Goal: Task Accomplishment & Management: Manage account settings

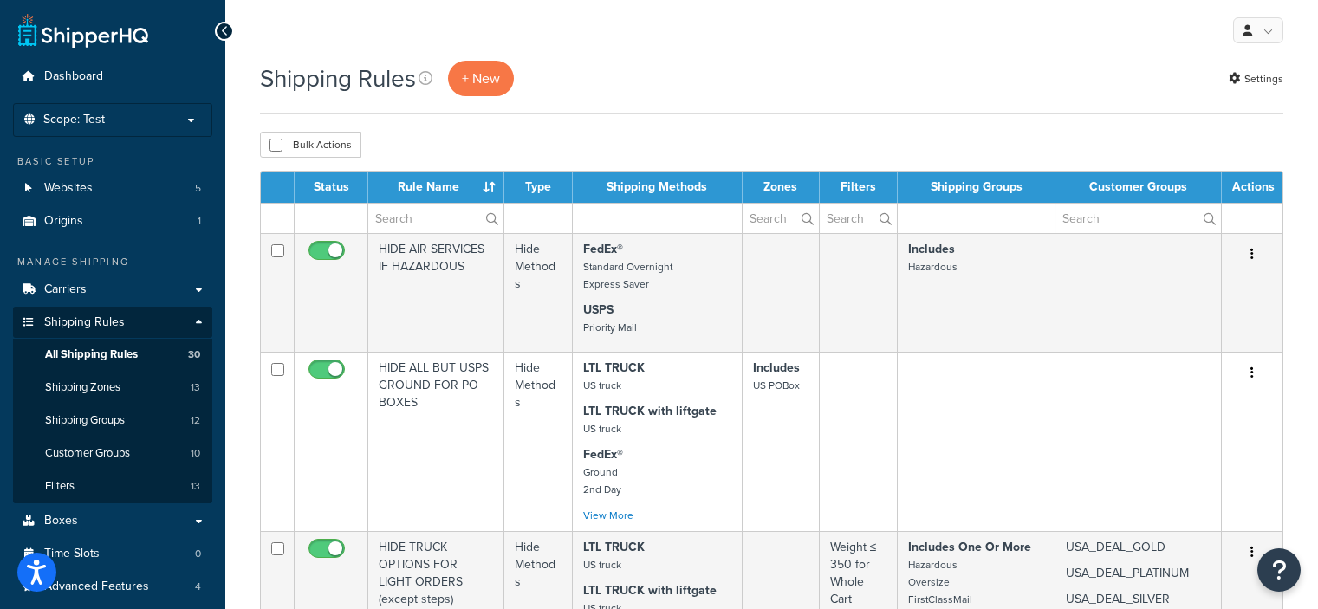
select select "50"
click at [101, 187] on link "Websites 5" at bounding box center [112, 188] width 199 height 32
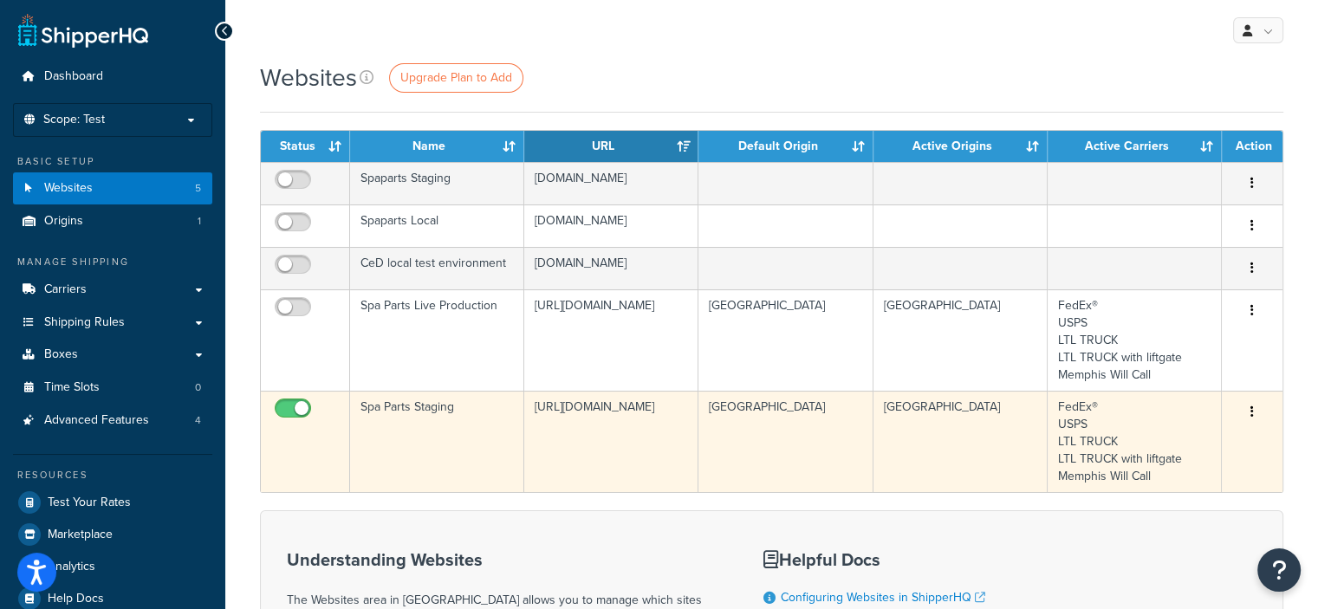
click at [1253, 411] on icon "button" at bounding box center [1252, 412] width 3 height 12
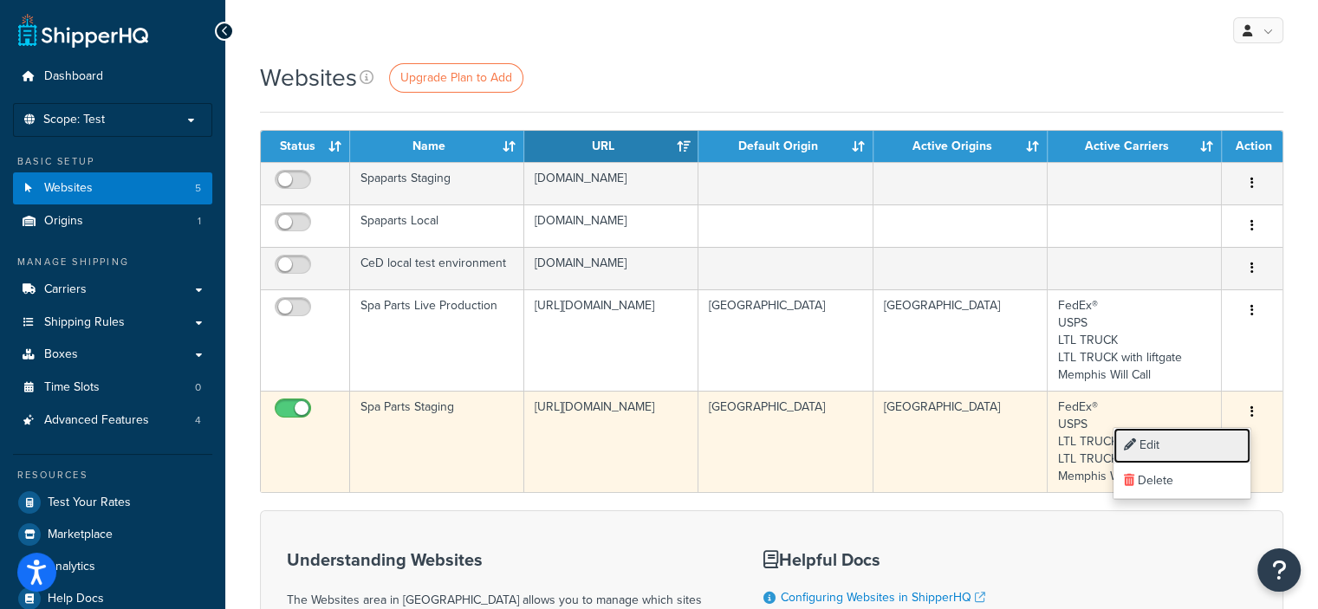
click at [1155, 450] on link "Edit" at bounding box center [1182, 446] width 137 height 36
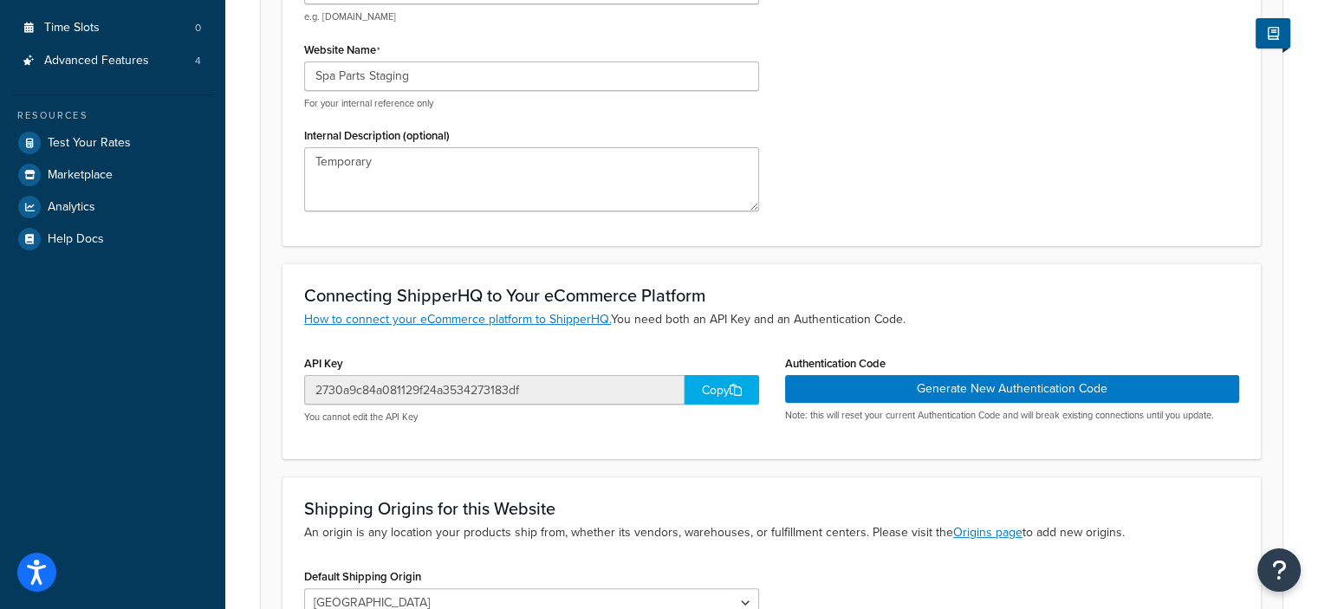
scroll to position [364, 0]
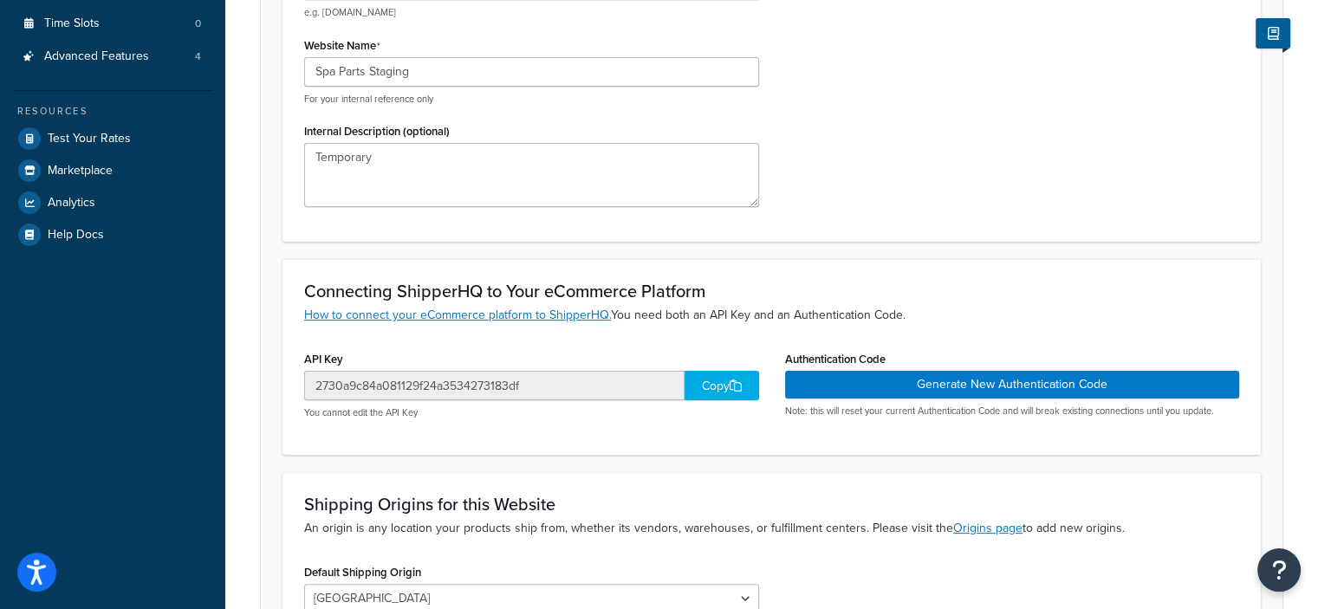
click at [711, 384] on div "Copy" at bounding box center [722, 385] width 75 height 29
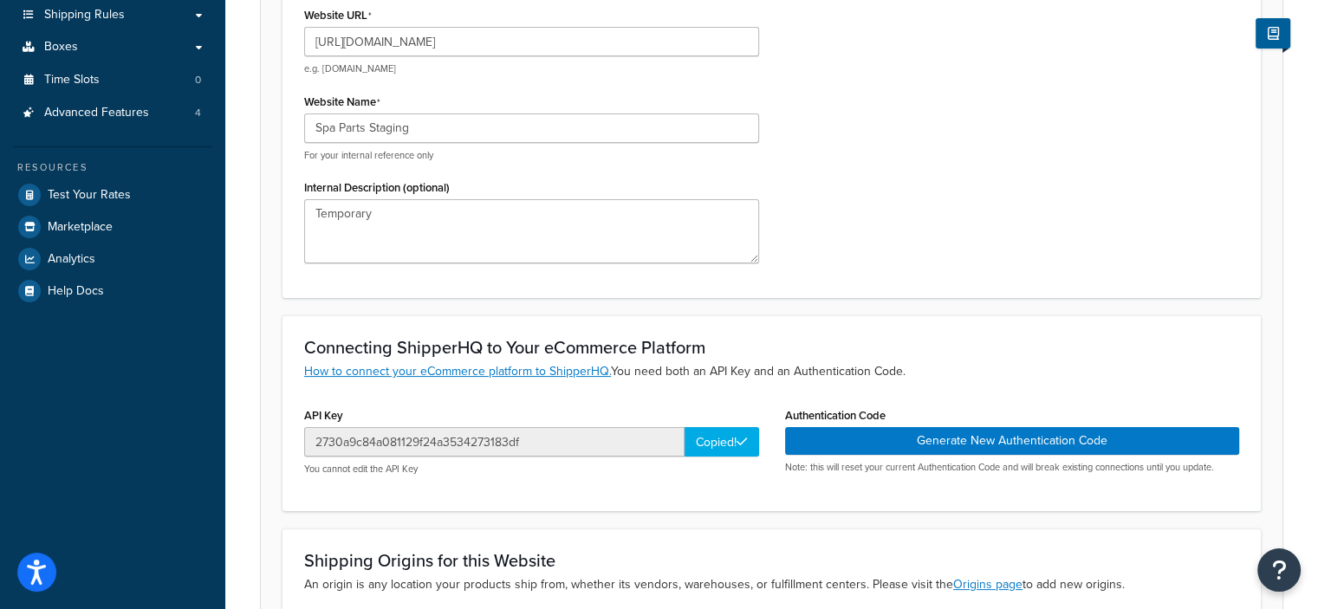
scroll to position [0, 0]
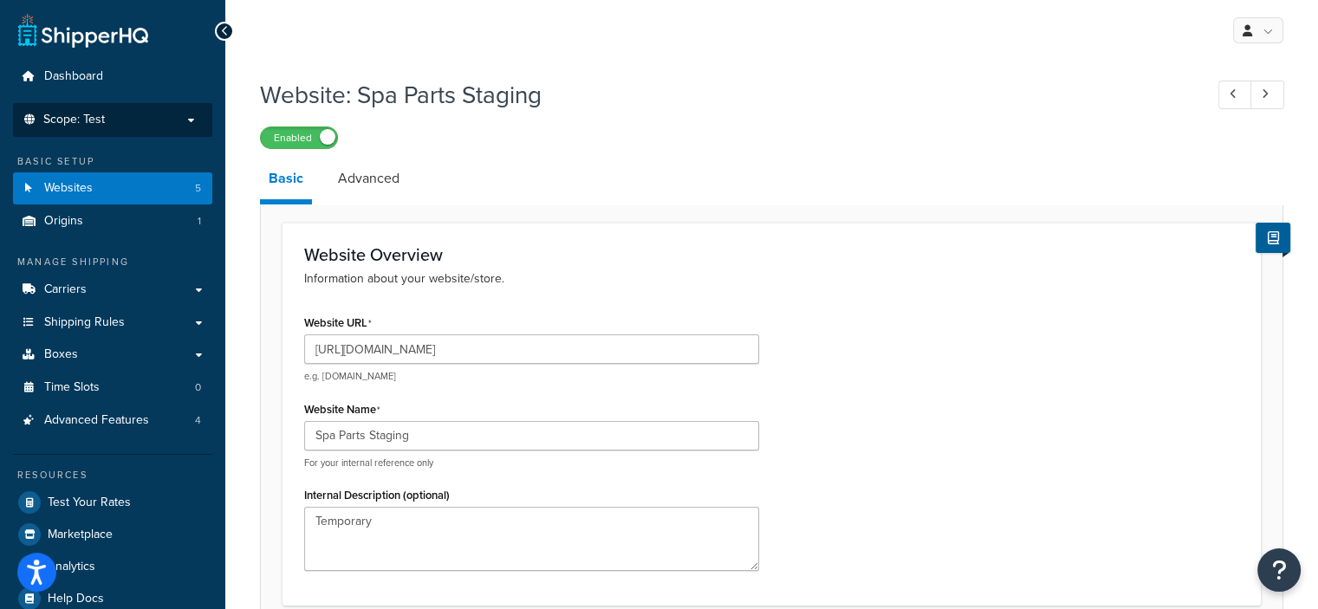
click at [185, 120] on p "Scope: Test" at bounding box center [113, 120] width 184 height 15
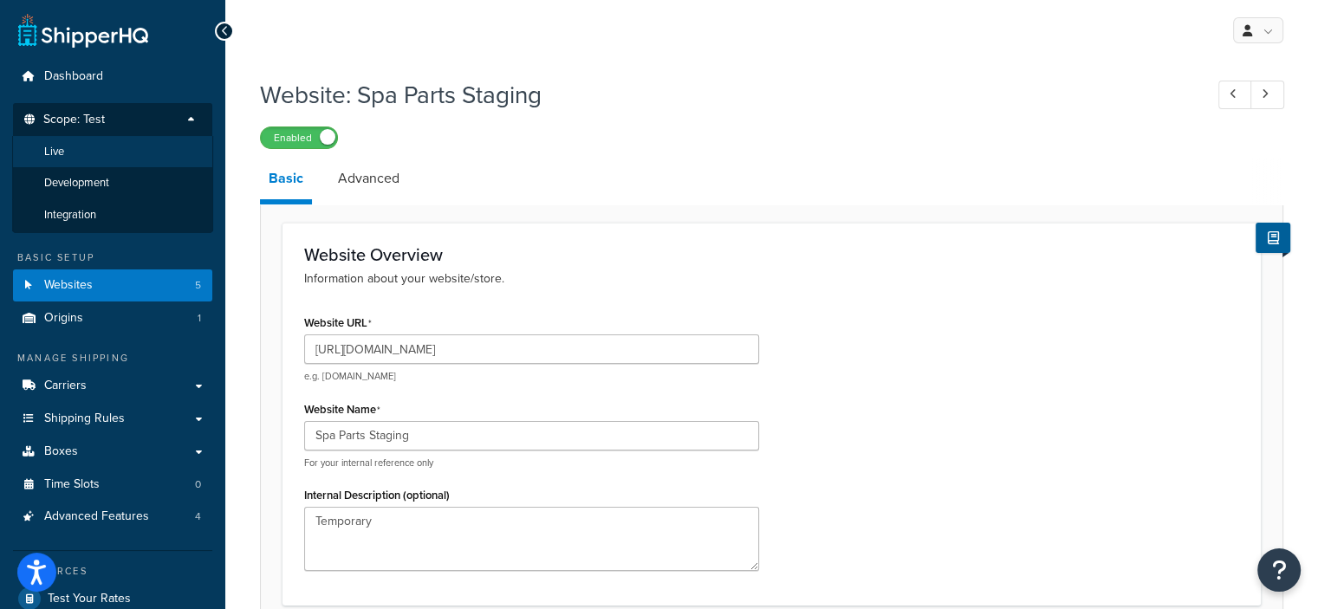
click at [116, 152] on li "Live" at bounding box center [112, 152] width 201 height 32
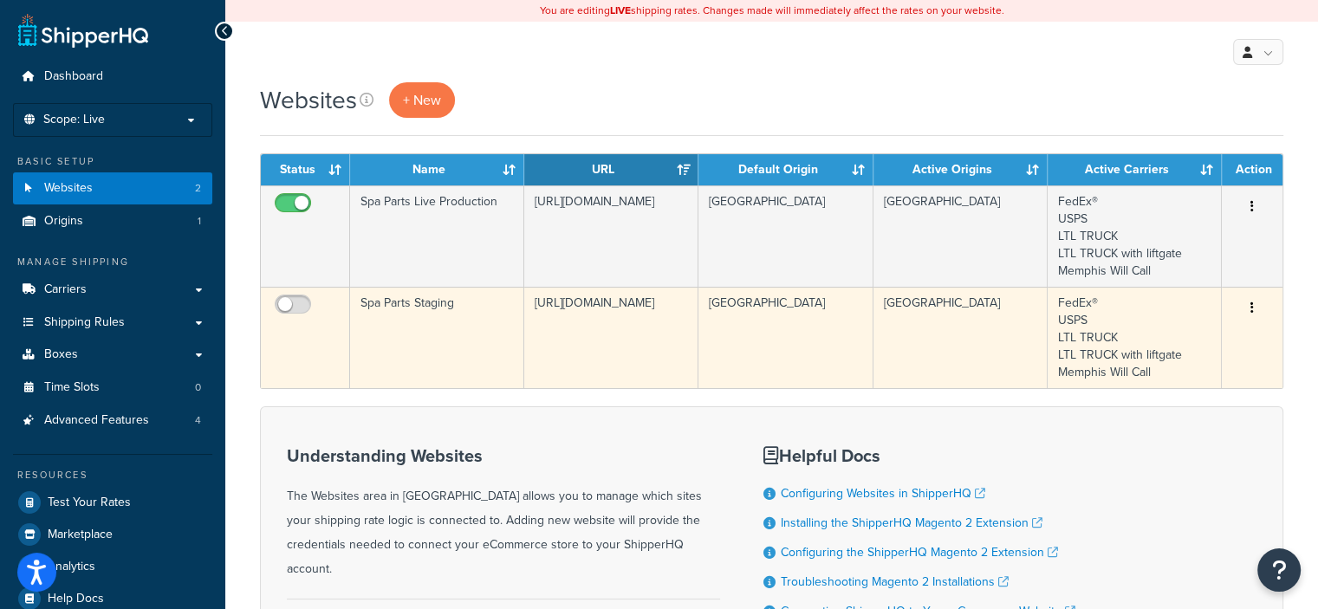
click at [1251, 304] on icon "button" at bounding box center [1252, 308] width 3 height 12
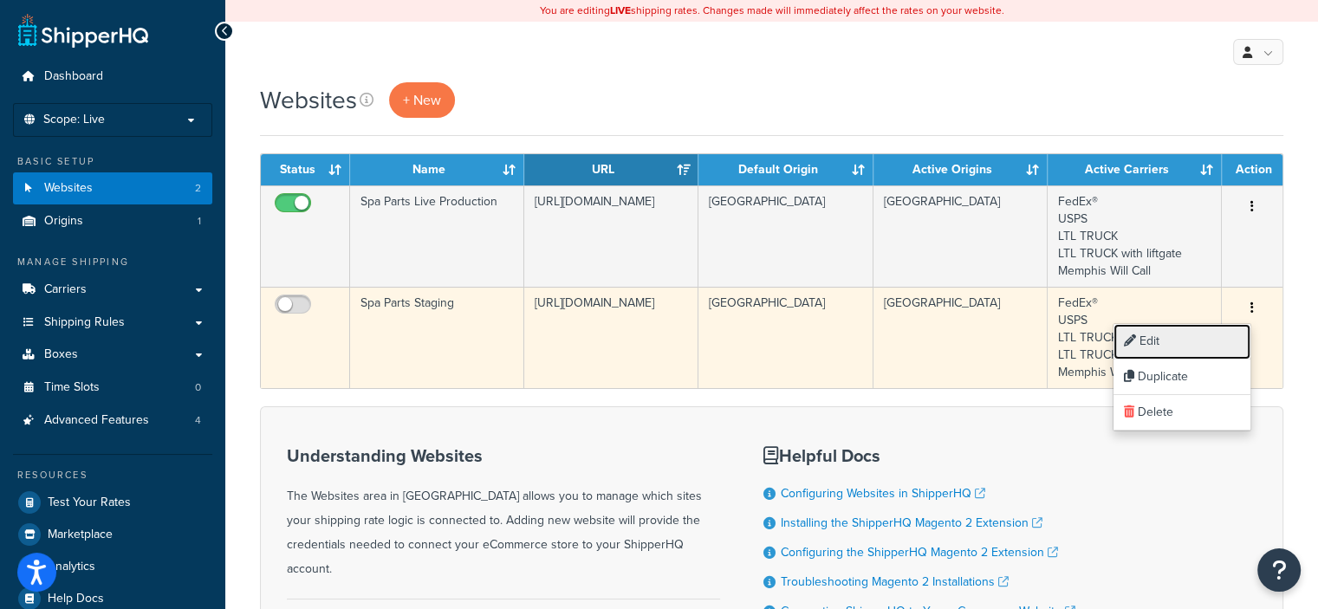
click at [1160, 339] on link "Edit" at bounding box center [1182, 342] width 137 height 36
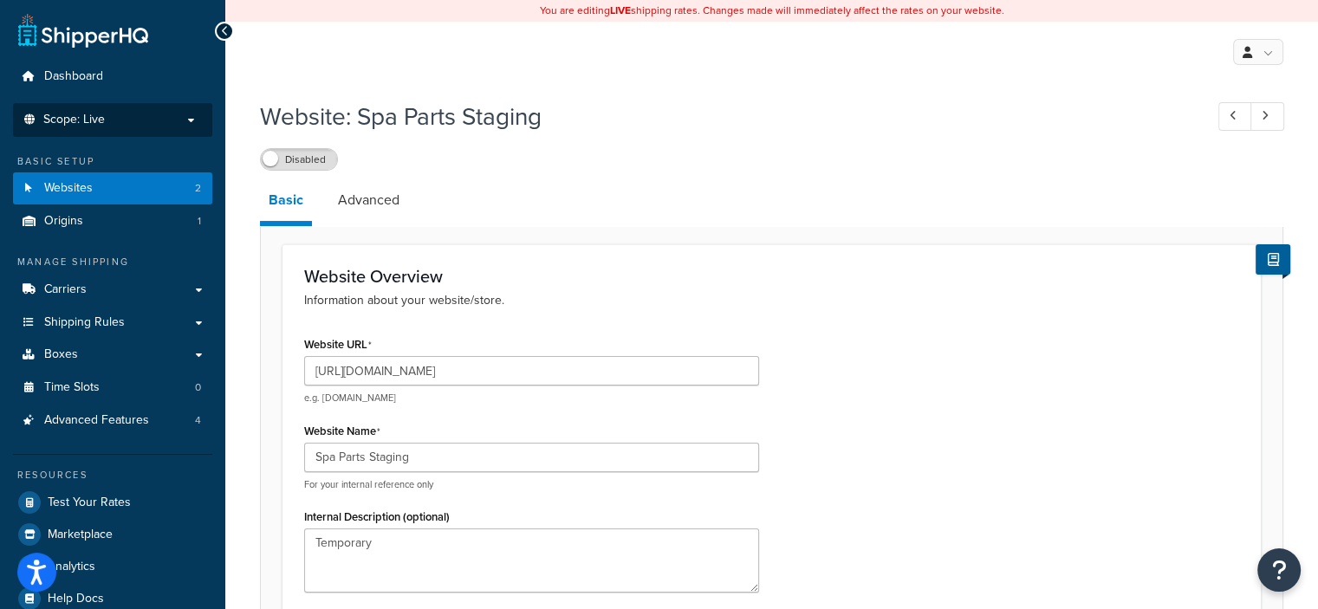
click at [190, 120] on p "Scope: Live" at bounding box center [113, 120] width 184 height 15
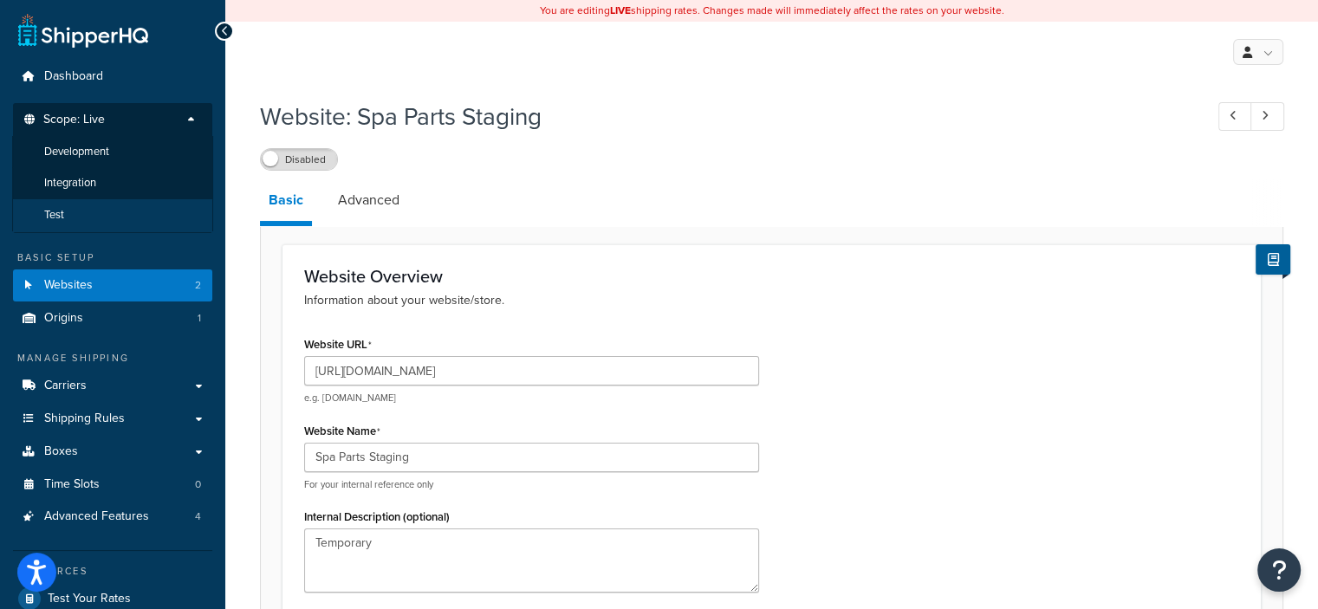
click at [63, 205] on li "Test" at bounding box center [112, 215] width 201 height 32
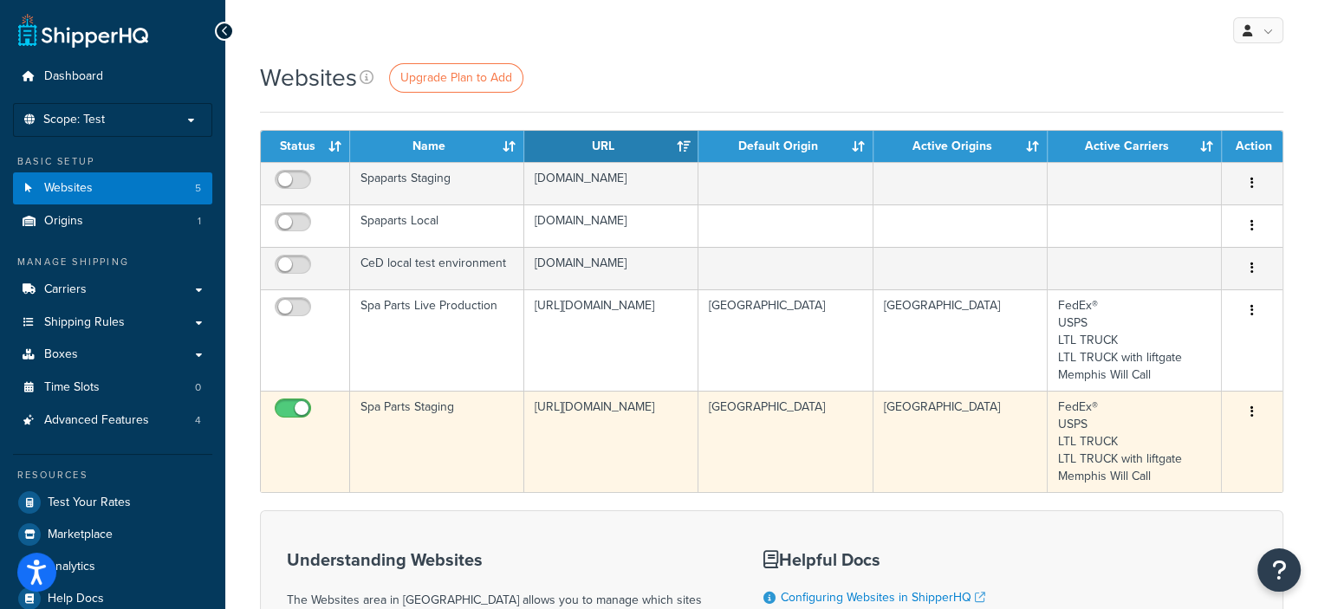
click at [1255, 409] on button "button" at bounding box center [1252, 413] width 24 height 28
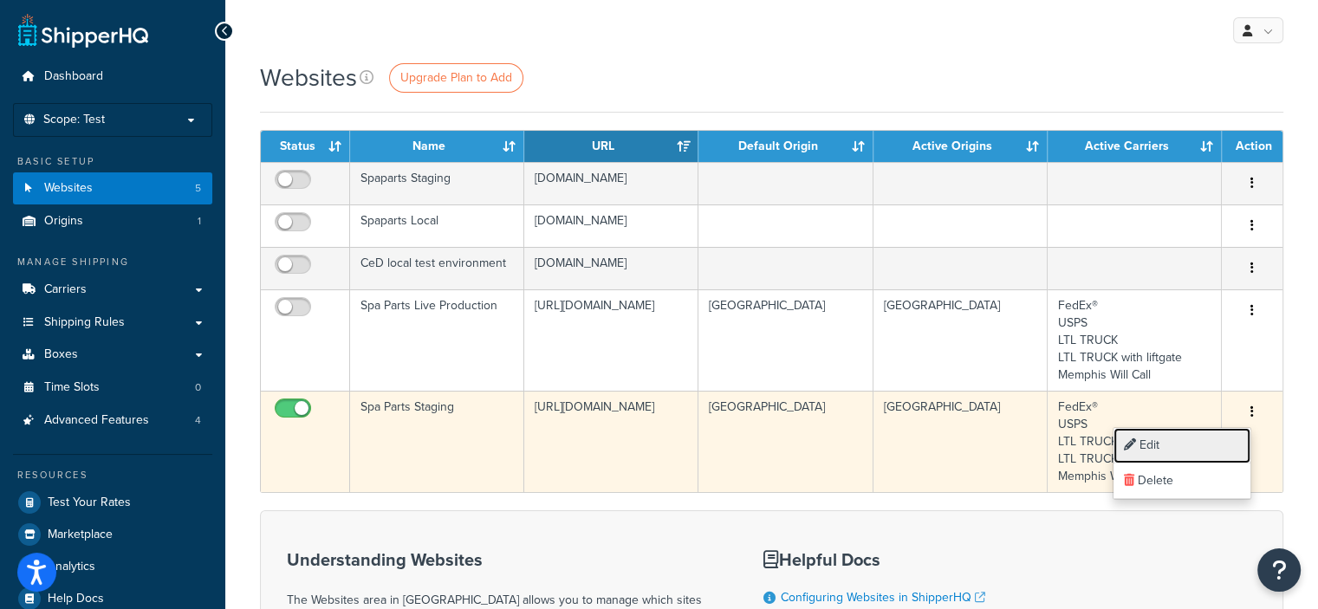
click at [1172, 443] on link "Edit" at bounding box center [1182, 446] width 137 height 36
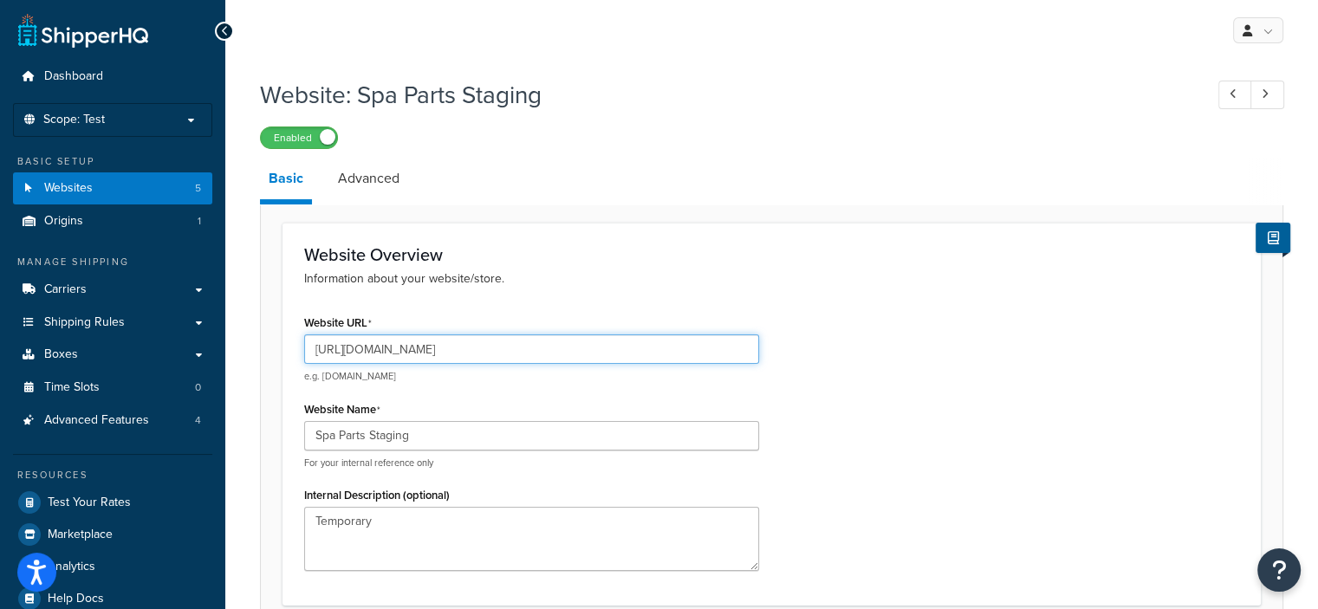
click at [496, 350] on input "https://mcstaging.spaparts.com/" at bounding box center [531, 349] width 455 height 29
type input "[URL][DOMAIN_NAME]"
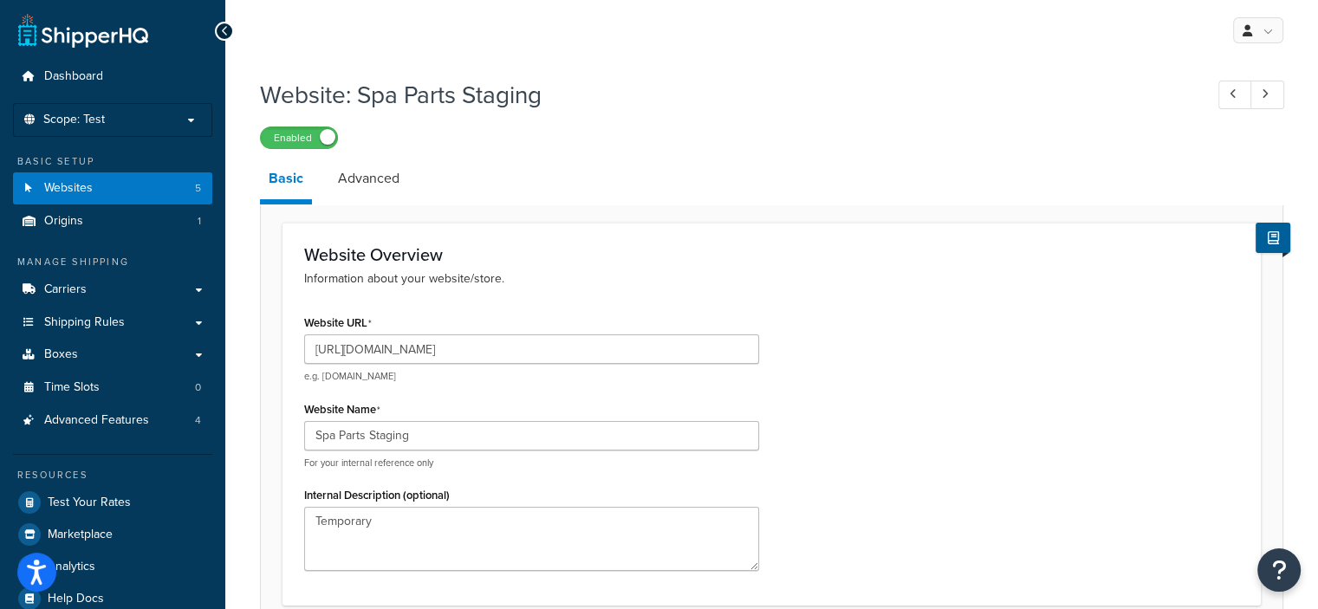
click at [787, 300] on div "Website Overview Information about your website/store. Website URL https://mcst…" at bounding box center [772, 414] width 979 height 383
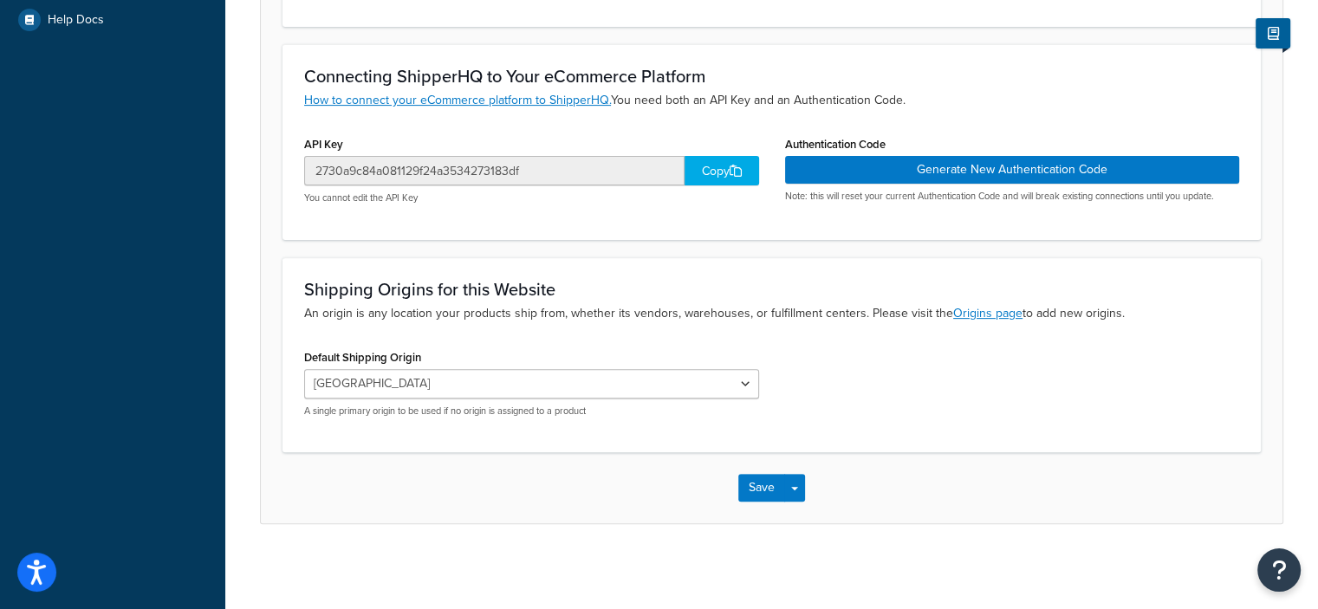
scroll to position [578, 0]
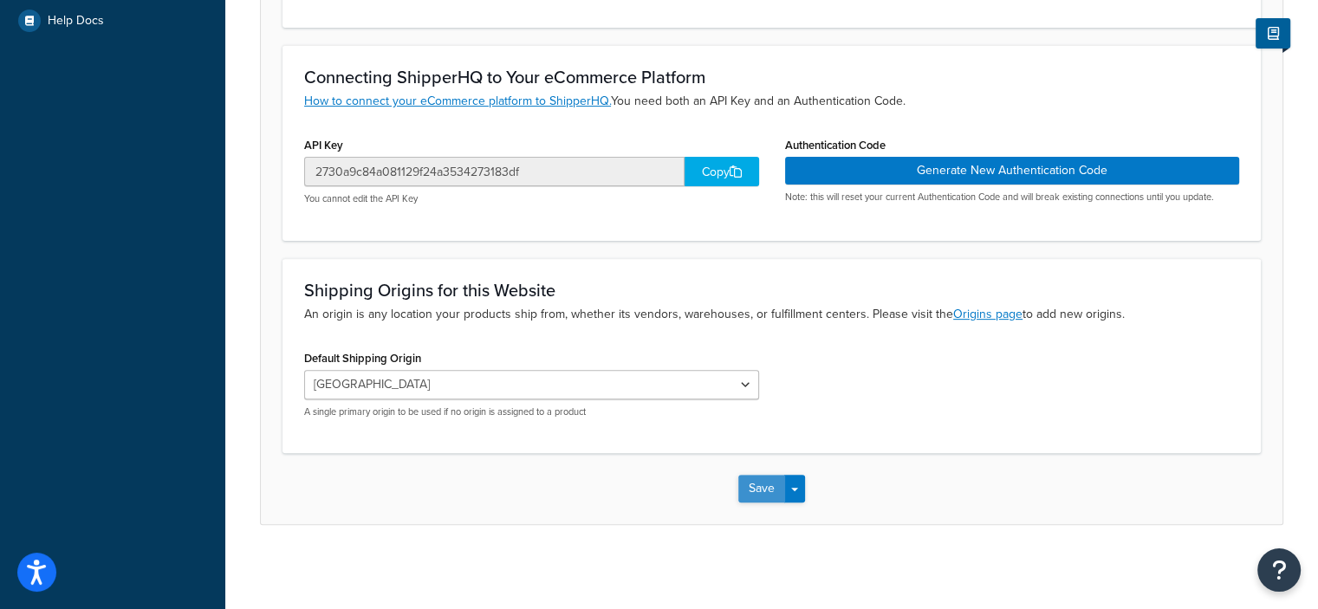
click at [763, 485] on button "Save" at bounding box center [761, 489] width 47 height 28
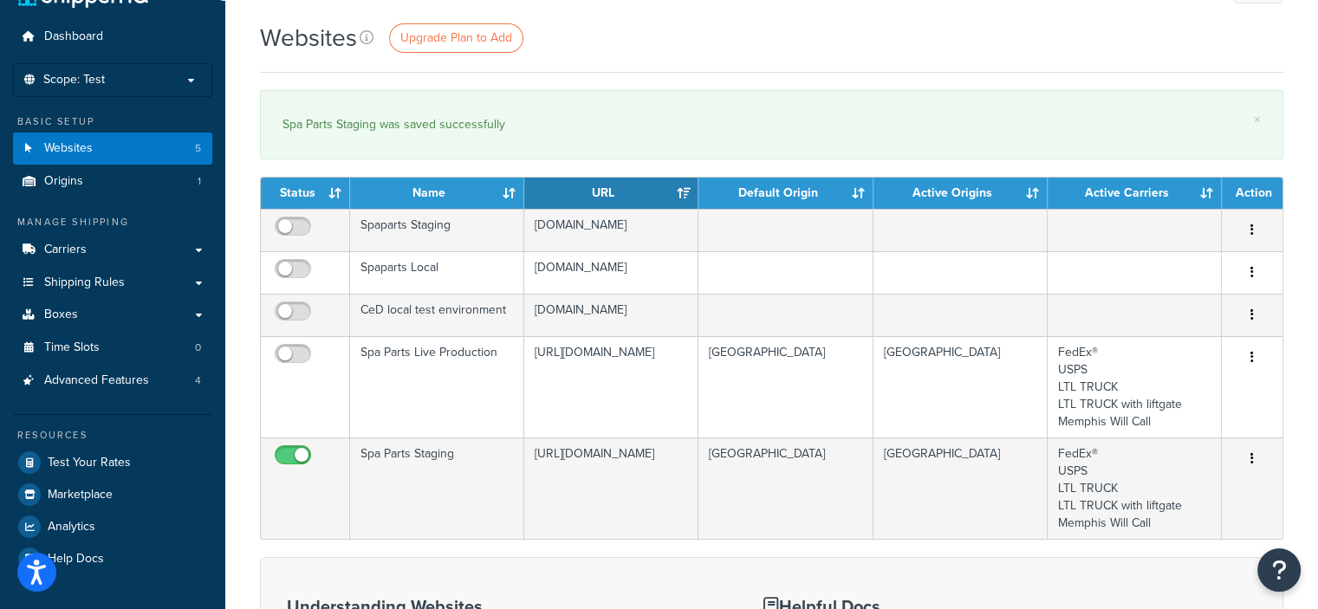
scroll to position [23, 0]
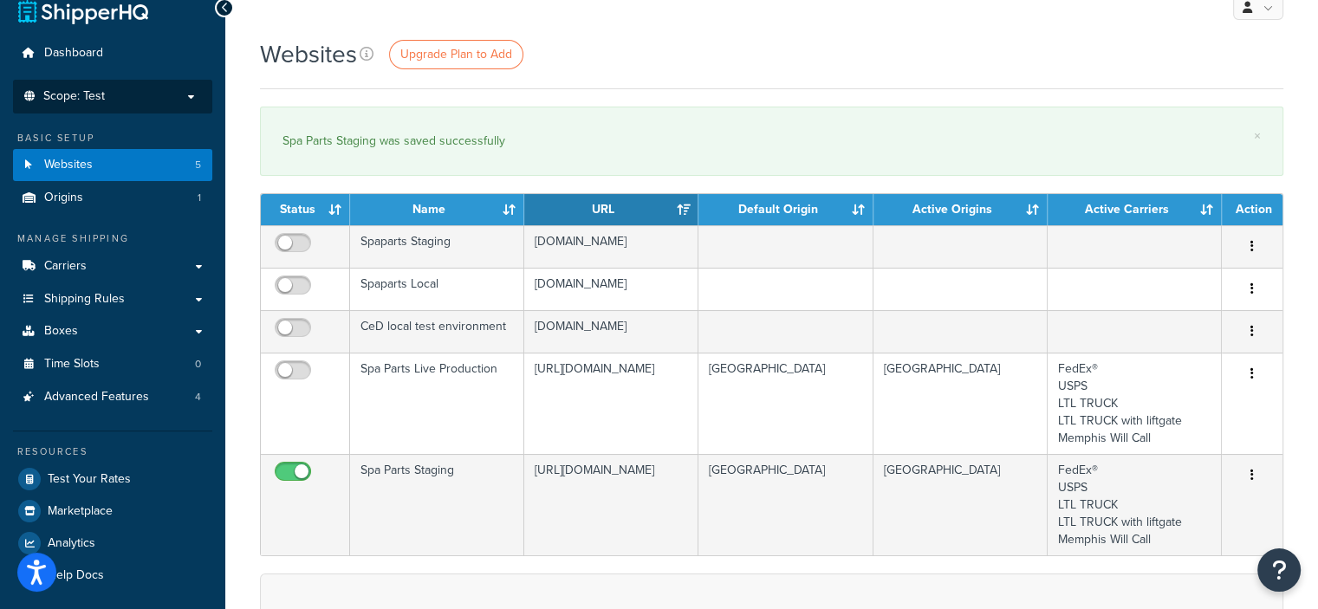
click at [159, 103] on li "Scope: Test Live Development Integration" at bounding box center [112, 97] width 199 height 34
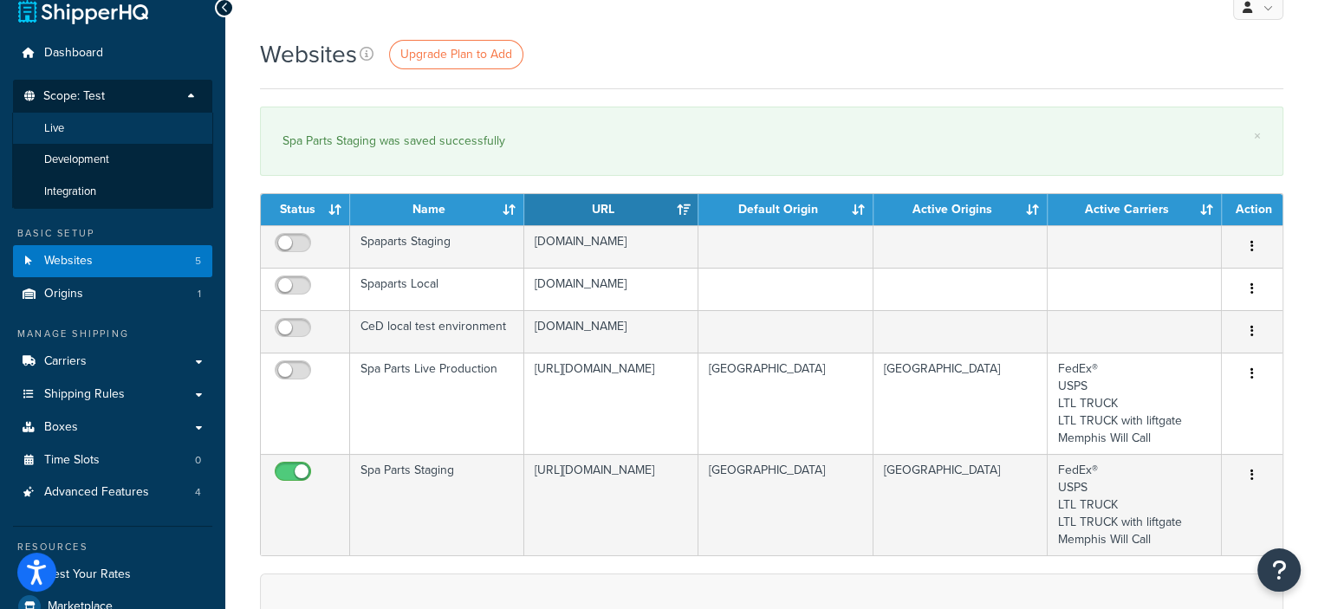
click at [125, 134] on li "Live" at bounding box center [112, 129] width 201 height 32
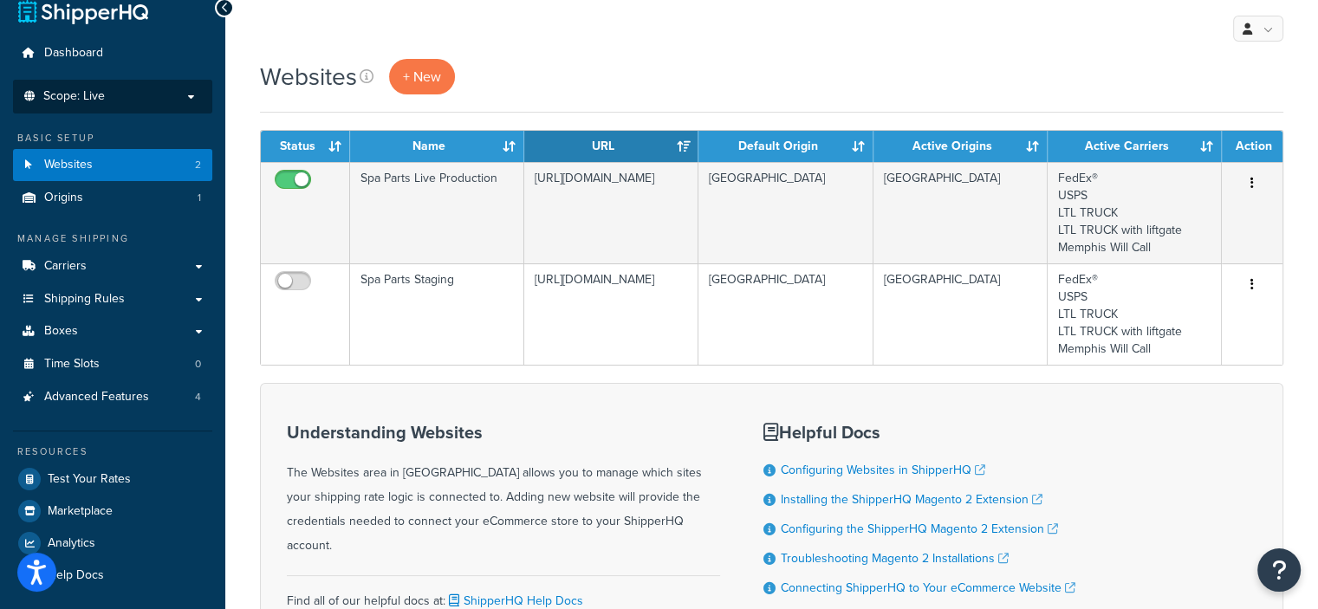
click at [193, 88] on li "Scope: Live Development Integration Test" at bounding box center [112, 97] width 199 height 34
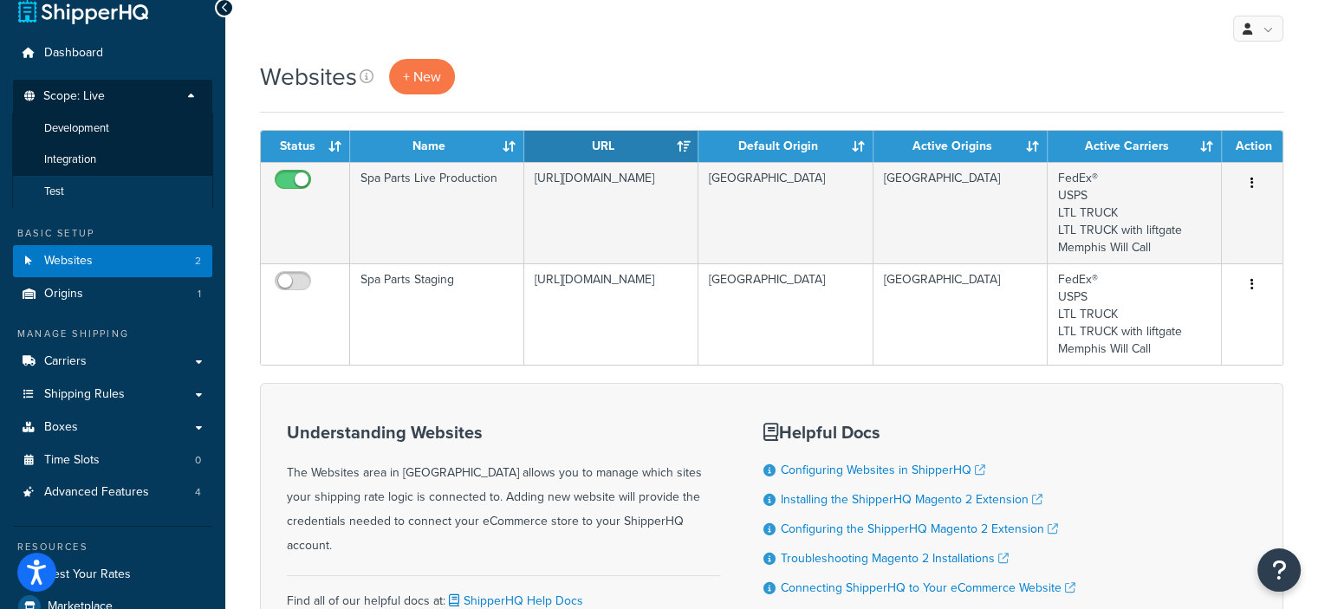
click at [94, 186] on li "Test" at bounding box center [112, 192] width 201 height 32
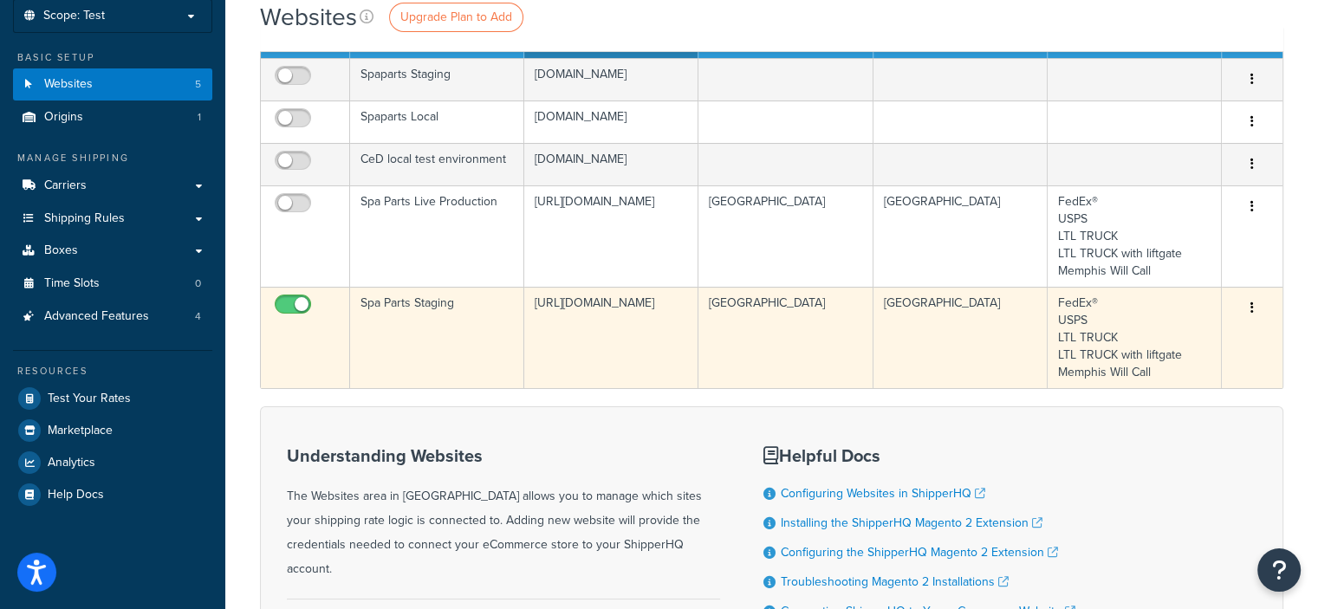
scroll to position [100, 0]
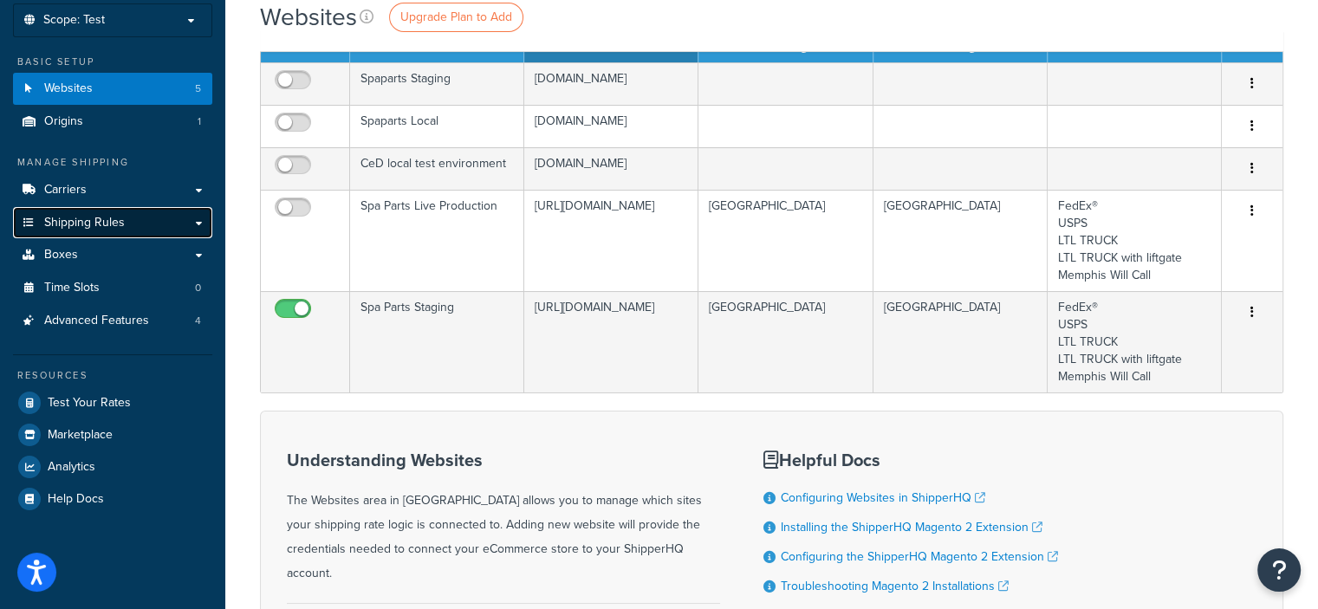
click at [107, 219] on span "Shipping Rules" at bounding box center [84, 223] width 81 height 15
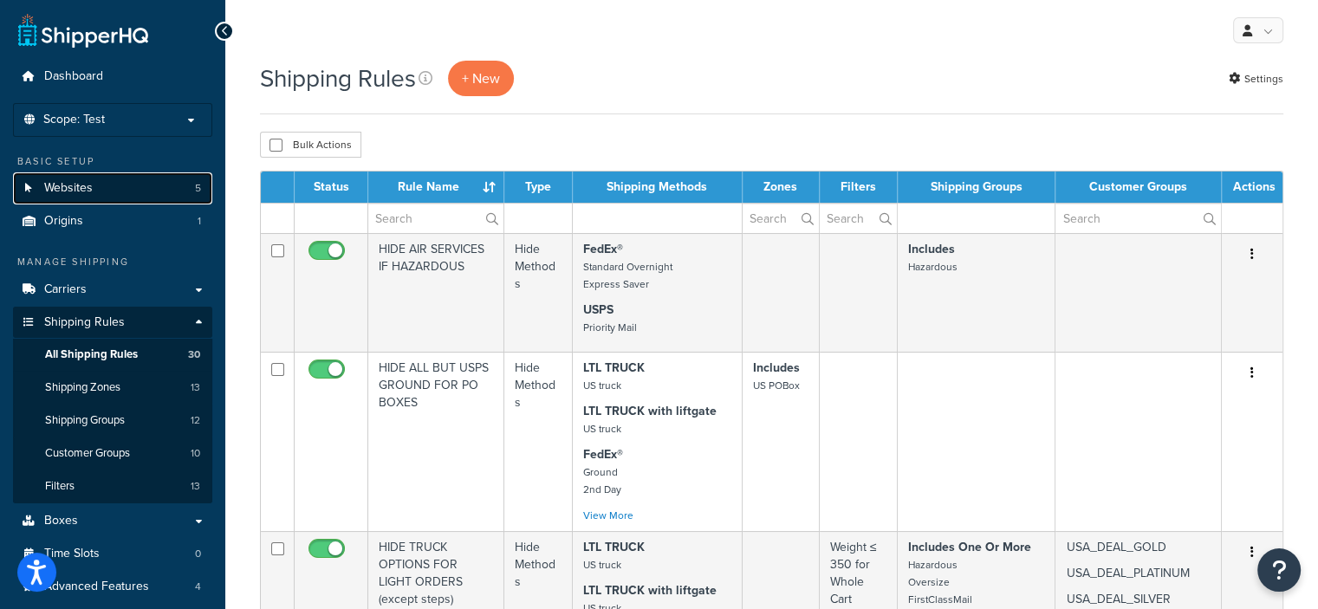
click at [142, 197] on link "Websites 5" at bounding box center [112, 188] width 199 height 32
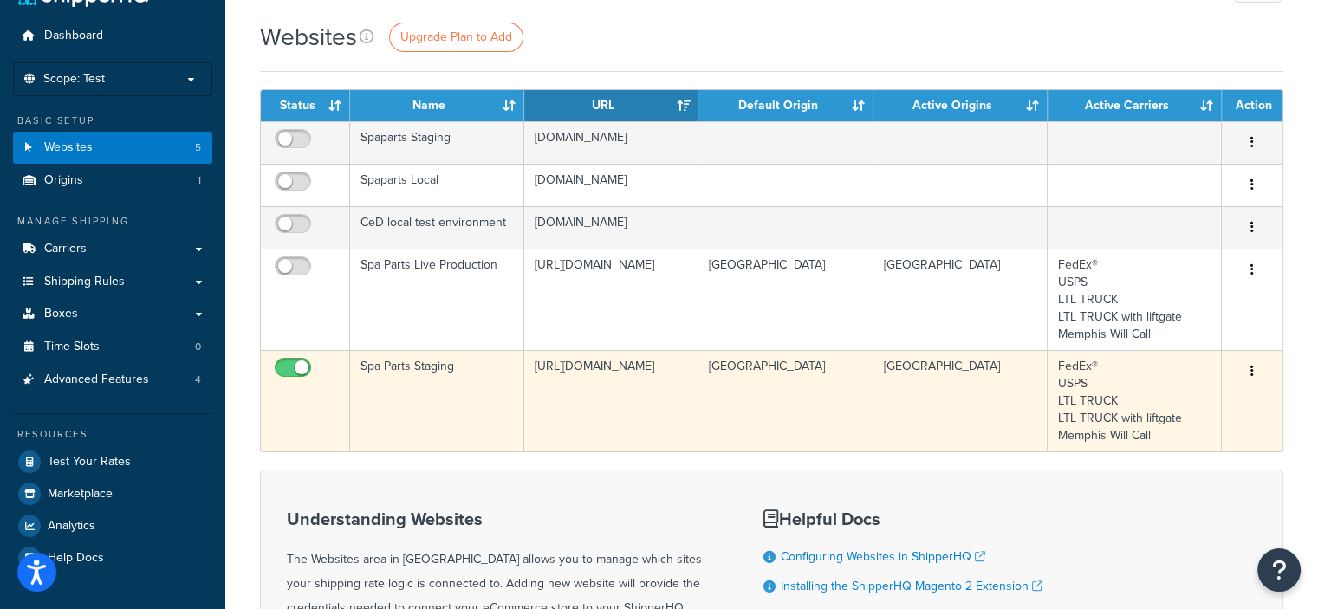
scroll to position [40, 0]
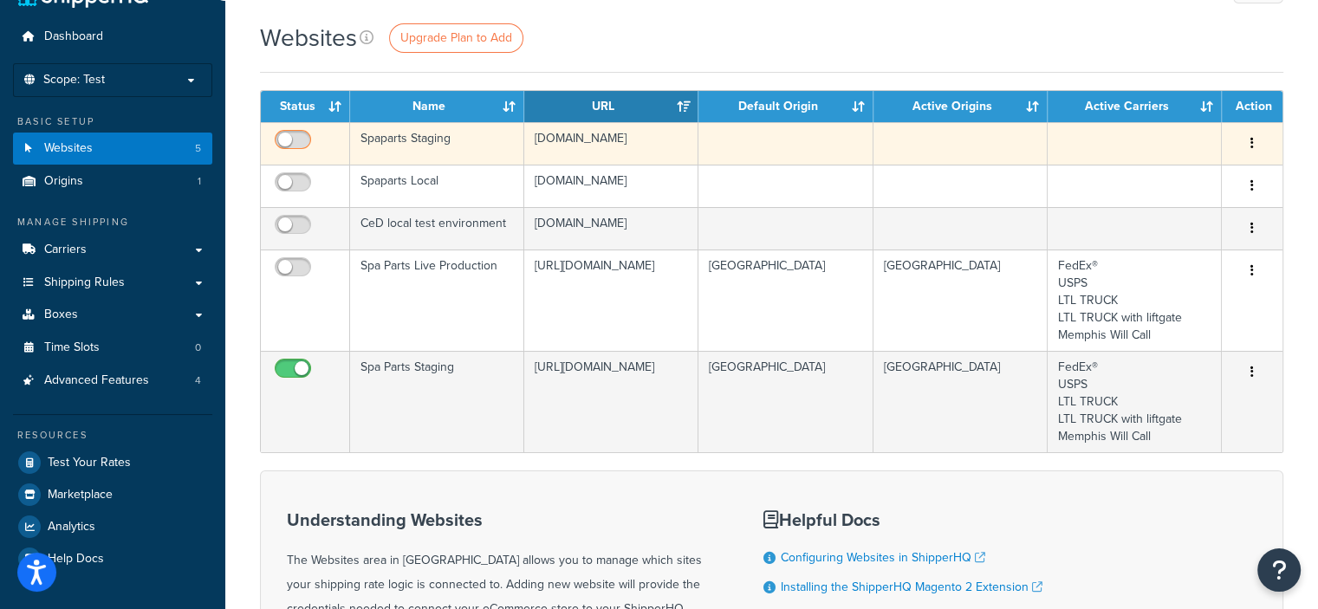
click at [305, 134] on input "checkbox" at bounding box center [295, 144] width 48 height 22
checkbox input "true"
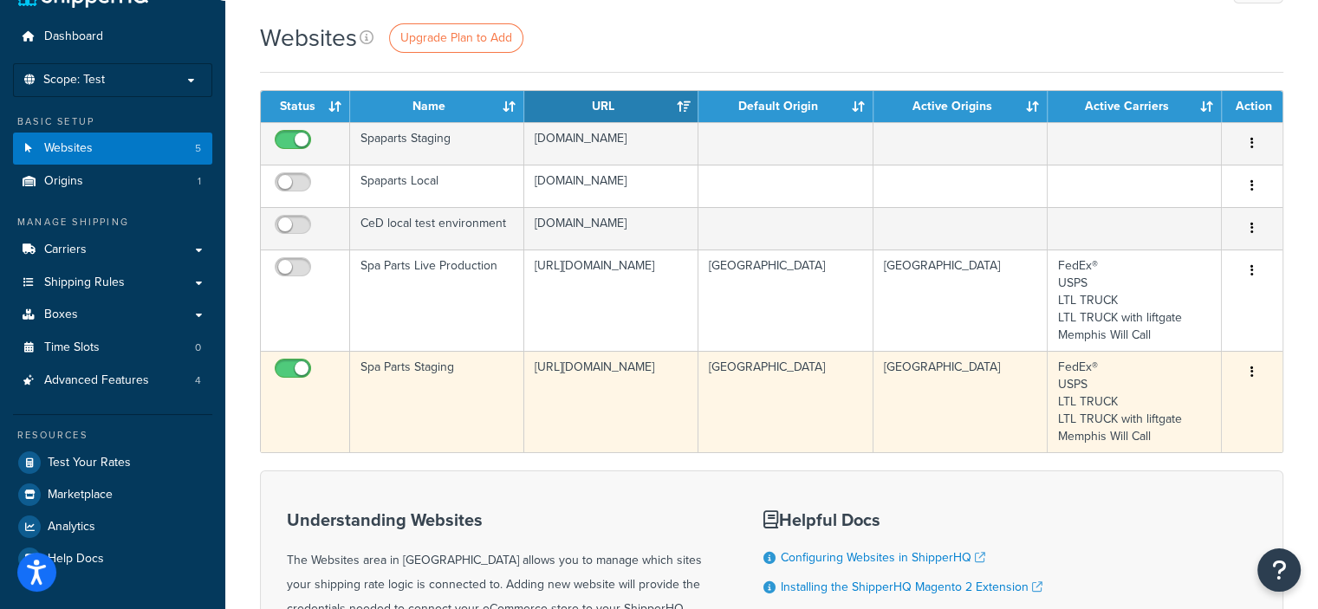
click at [290, 369] on input "checkbox" at bounding box center [295, 373] width 48 height 22
checkbox input "false"
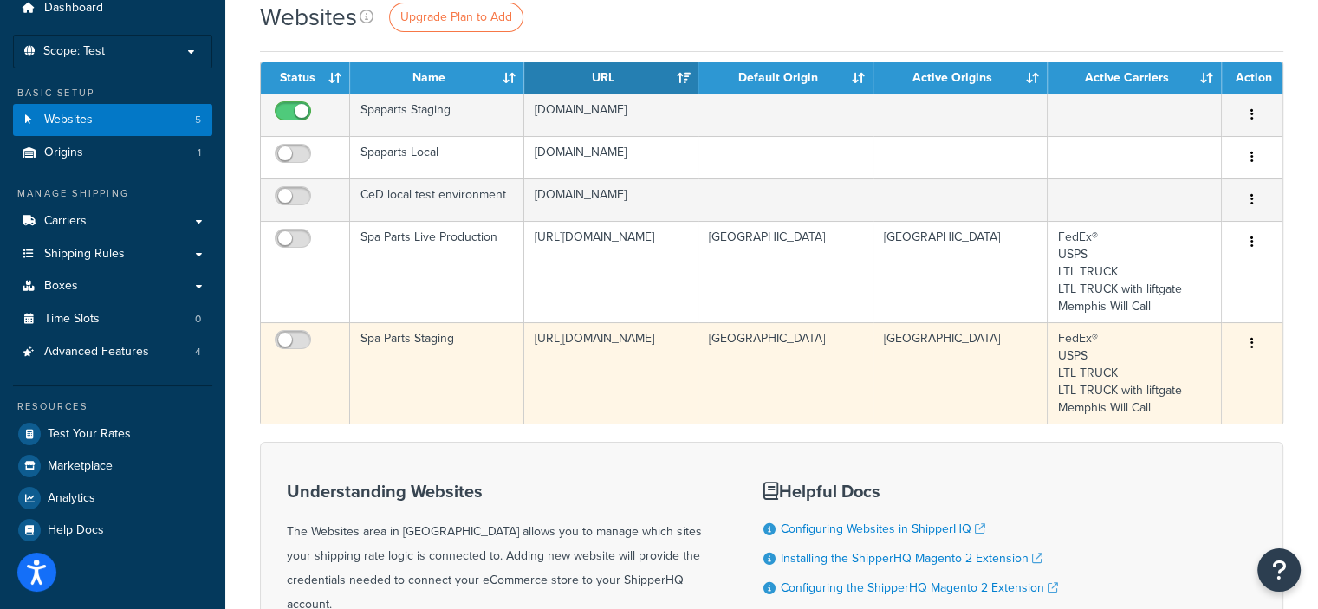
scroll to position [54, 0]
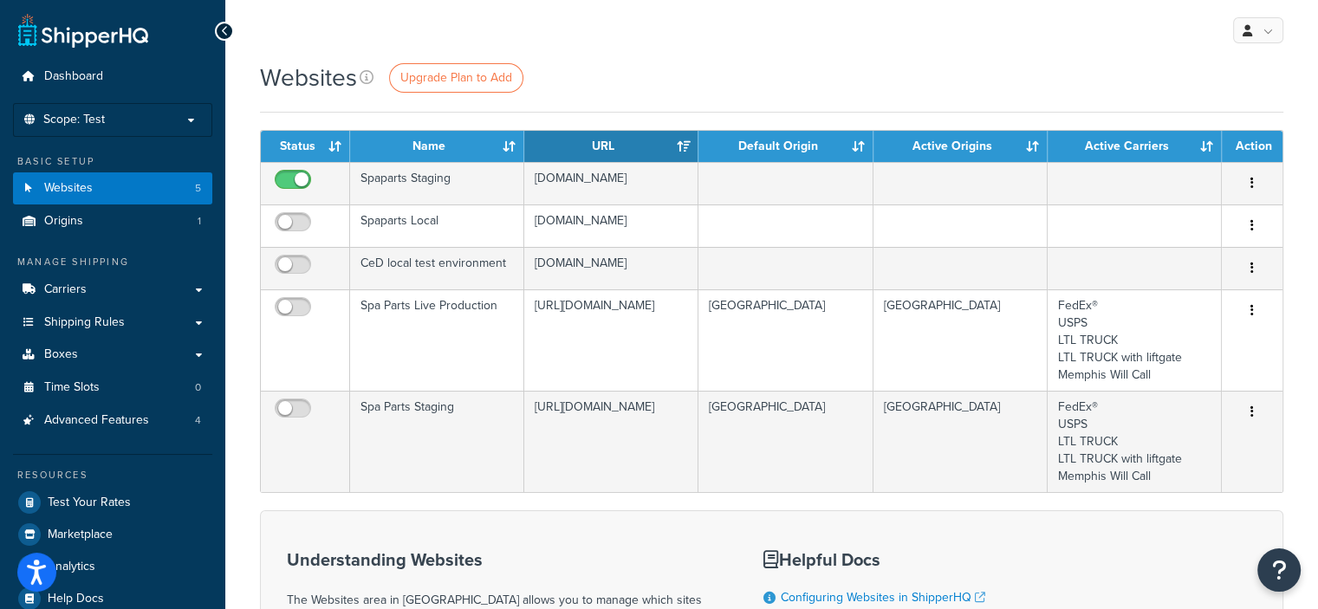
scroll to position [16, 0]
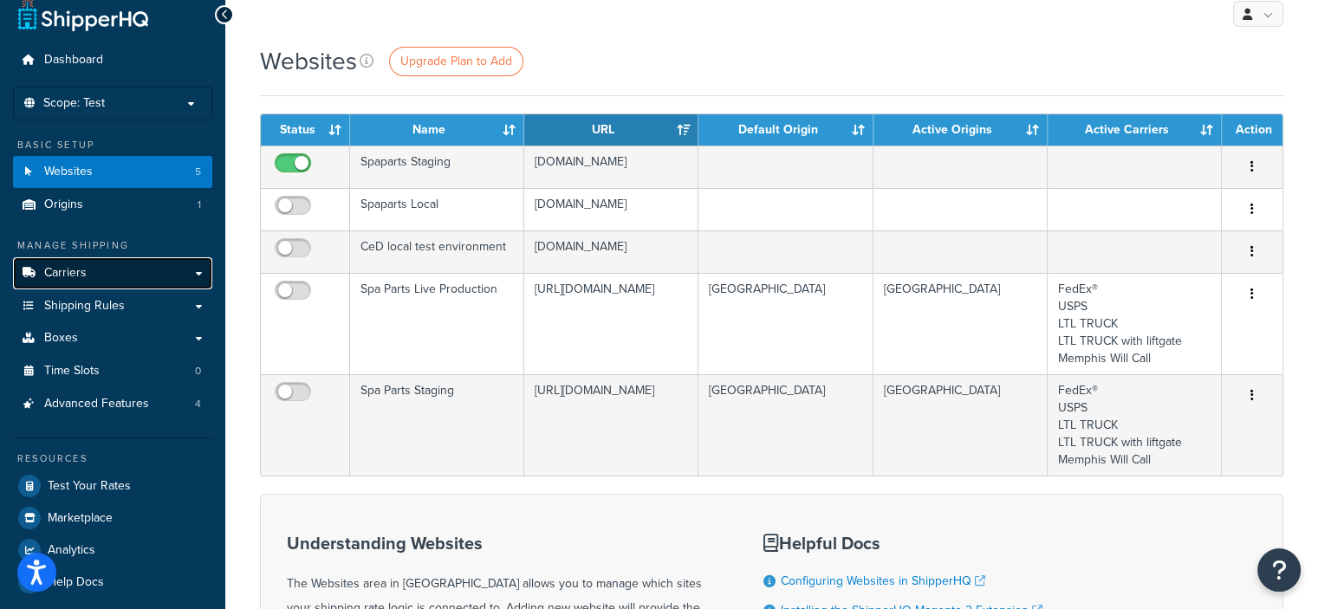
click at [119, 273] on link "Carriers" at bounding box center [112, 273] width 199 height 32
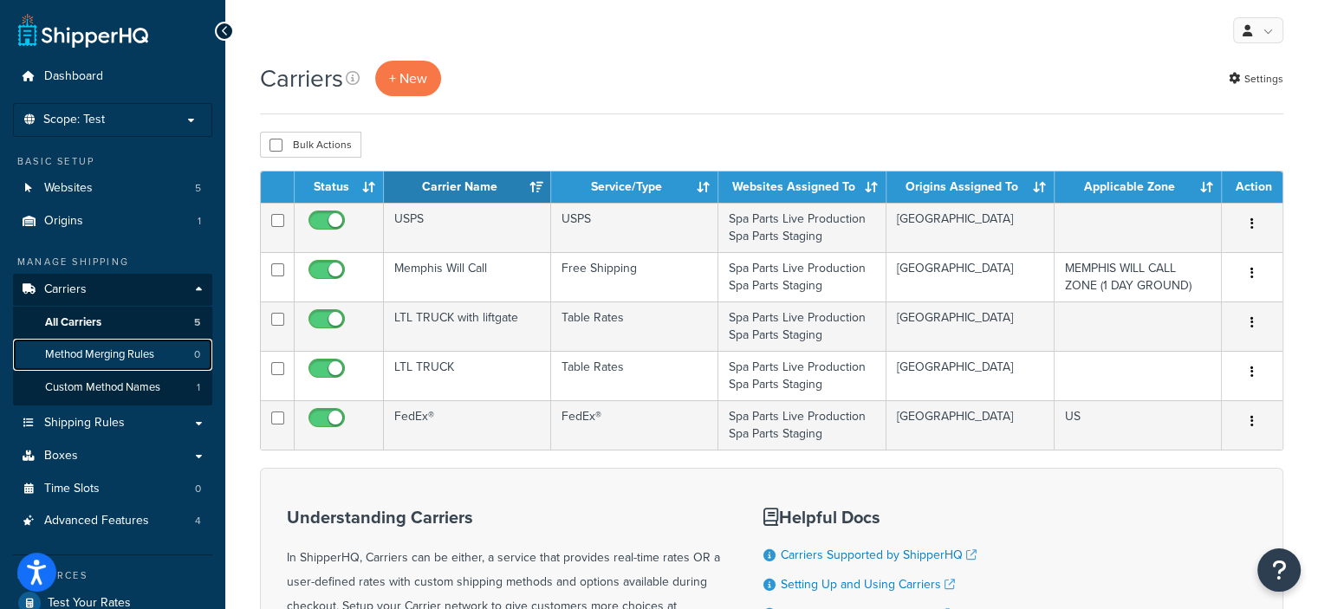
click at [111, 359] on span "Method Merging Rules" at bounding box center [99, 355] width 109 height 15
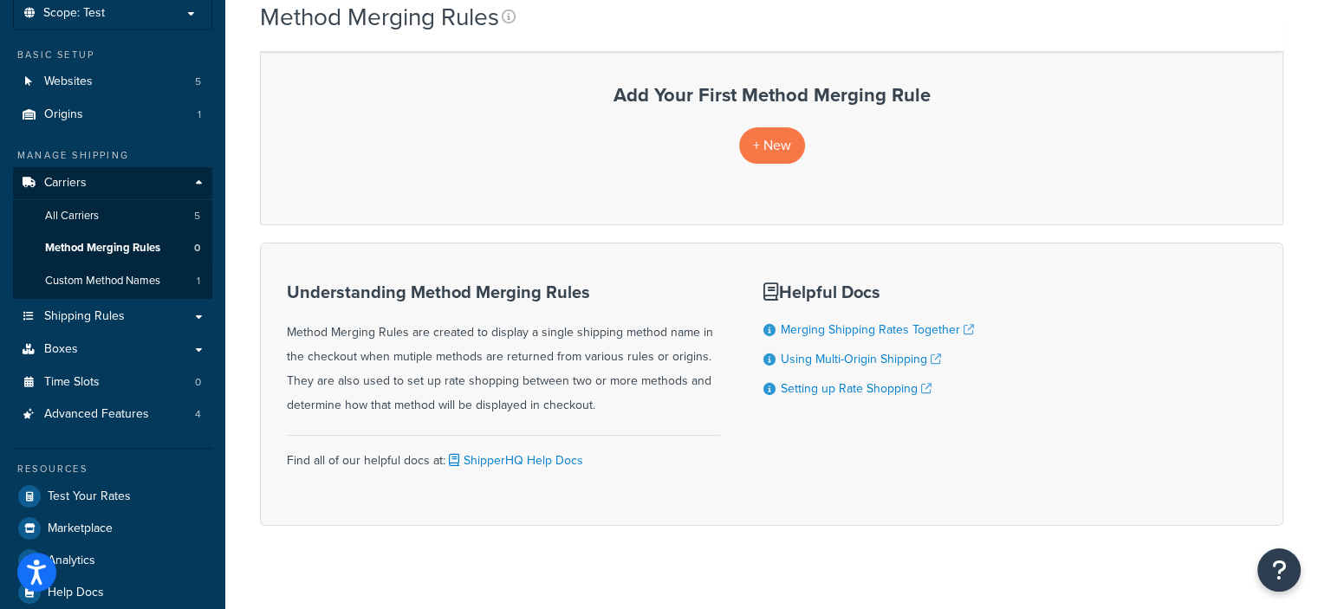
scroll to position [114, 0]
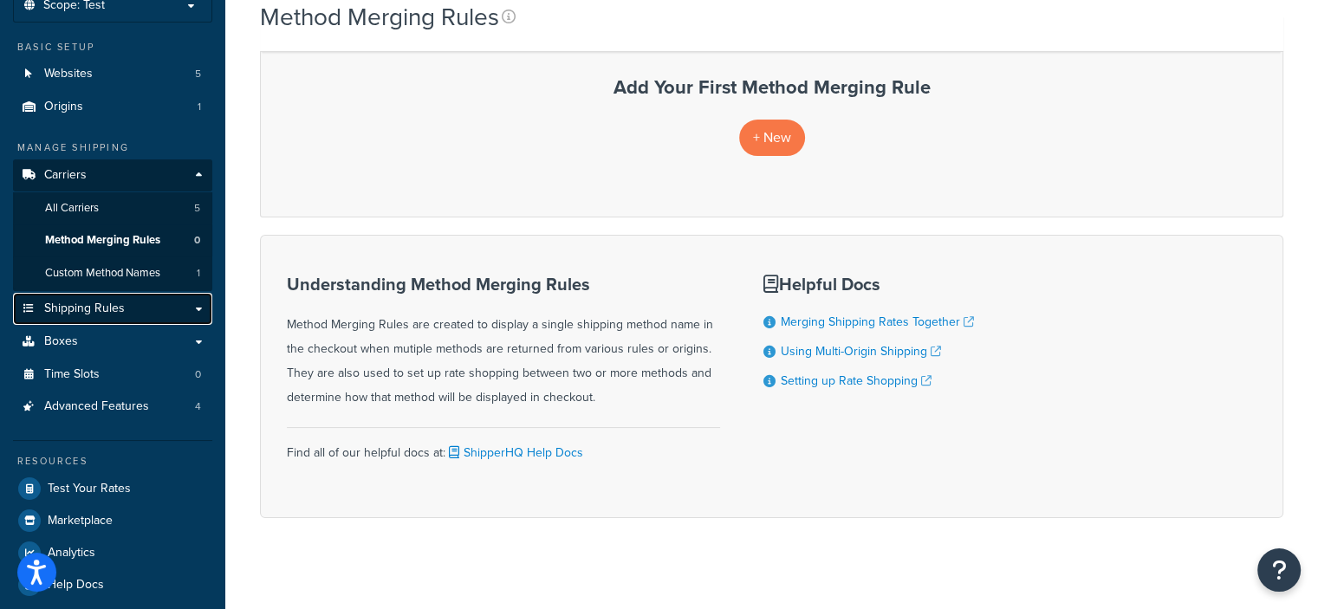
click at [125, 315] on link "Shipping Rules" at bounding box center [112, 309] width 199 height 32
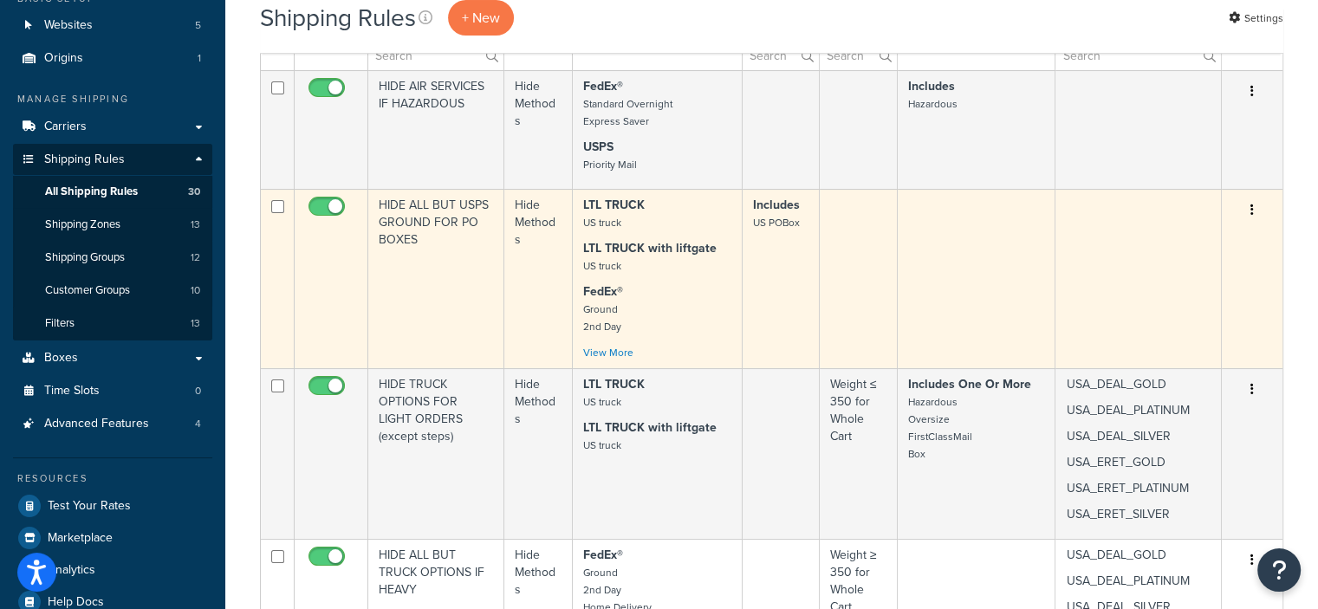
scroll to position [215, 0]
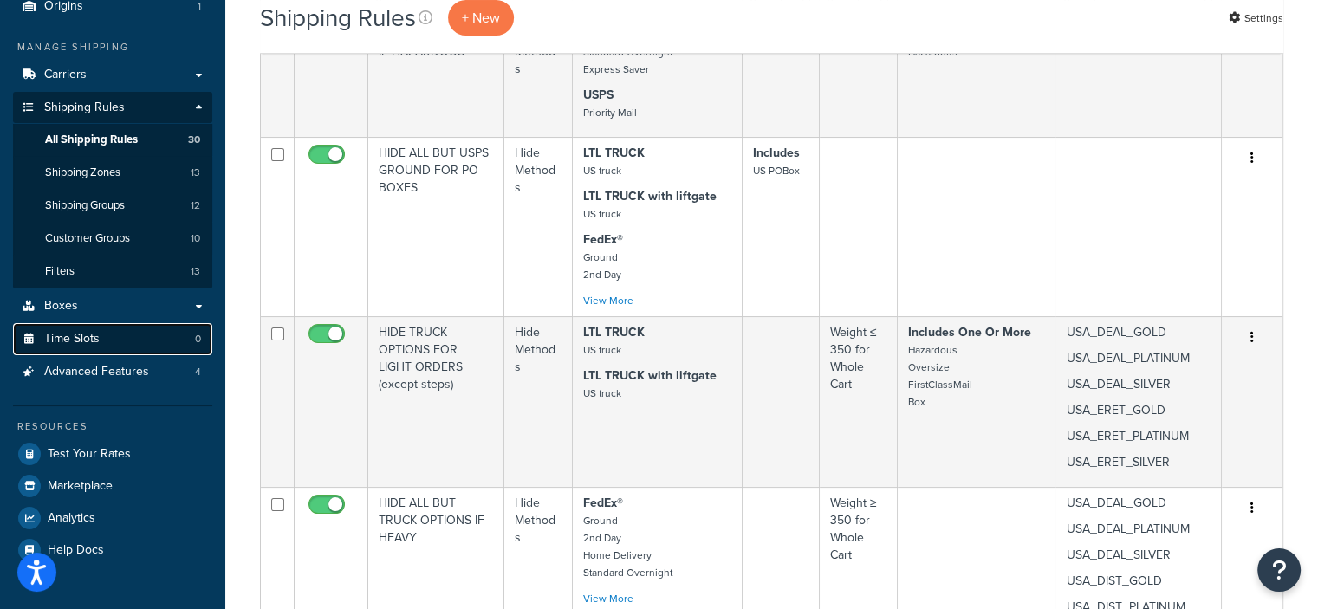
click at [111, 335] on link "Time Slots 0" at bounding box center [112, 339] width 199 height 32
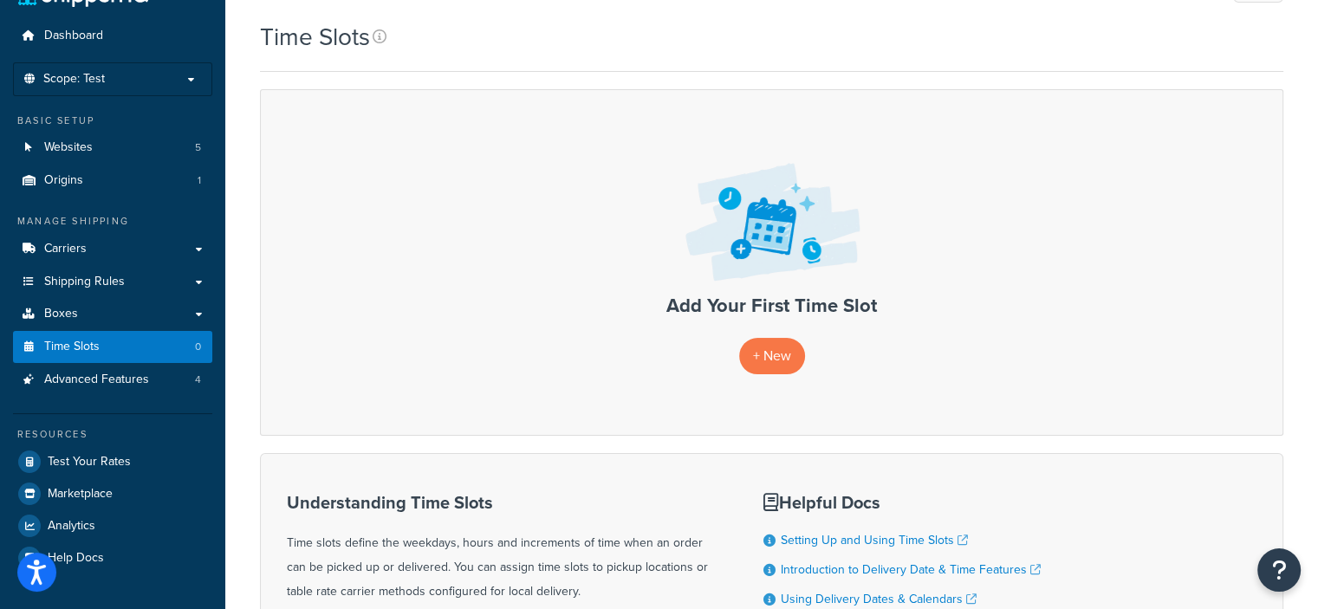
scroll to position [42, 0]
